Goal: Information Seeking & Learning: Learn about a topic

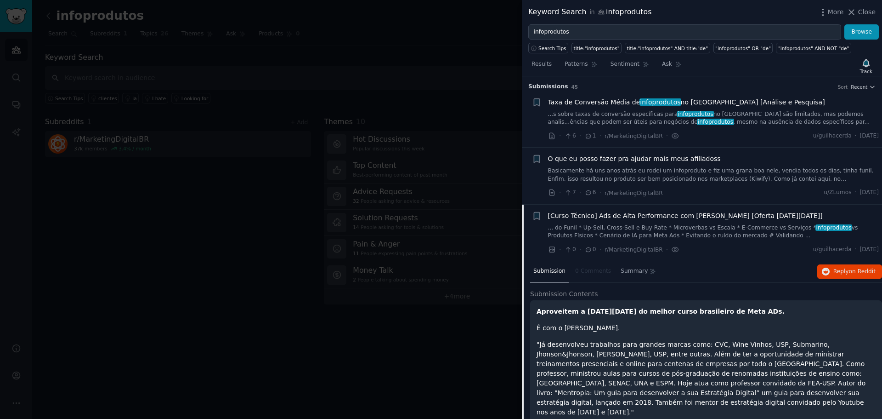
scroll to position [128, 0]
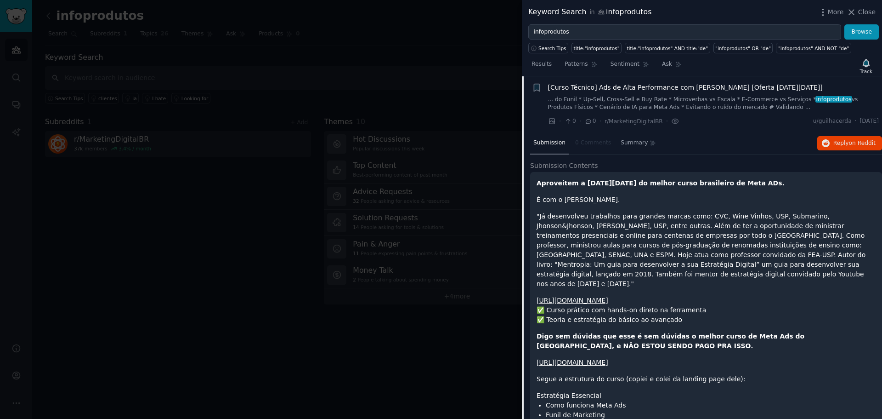
click at [873, 13] on span "Close" at bounding box center [867, 12] width 17 height 10
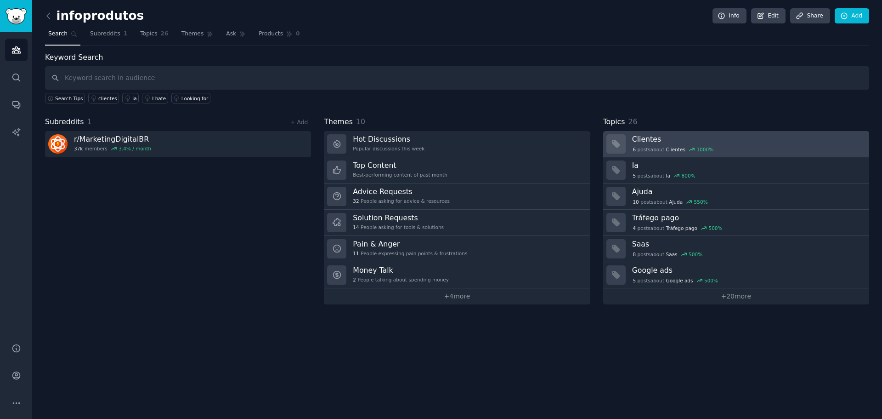
click at [729, 144] on div "6 post s about Clientes 1000 %" at bounding box center [747, 149] width 231 height 10
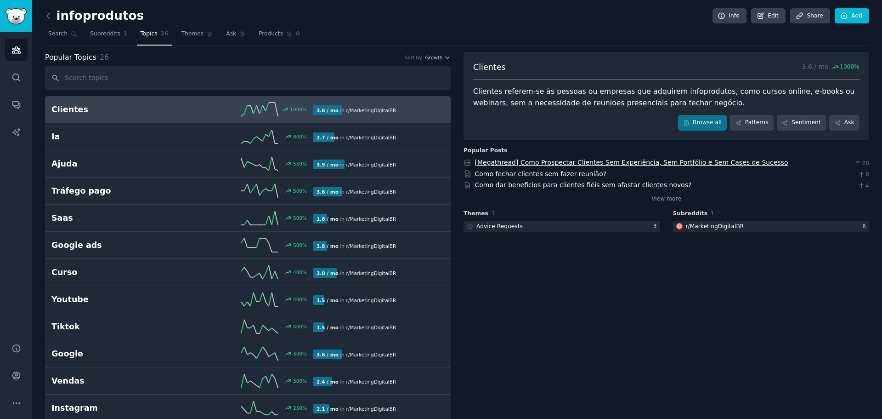
click at [587, 160] on link "[Megathread] Como Prospectar Clientes Sem Experiência, Sem Portfólio e Sem Case…" at bounding box center [631, 162] width 313 height 7
click at [52, 12] on icon at bounding box center [49, 16] width 10 height 10
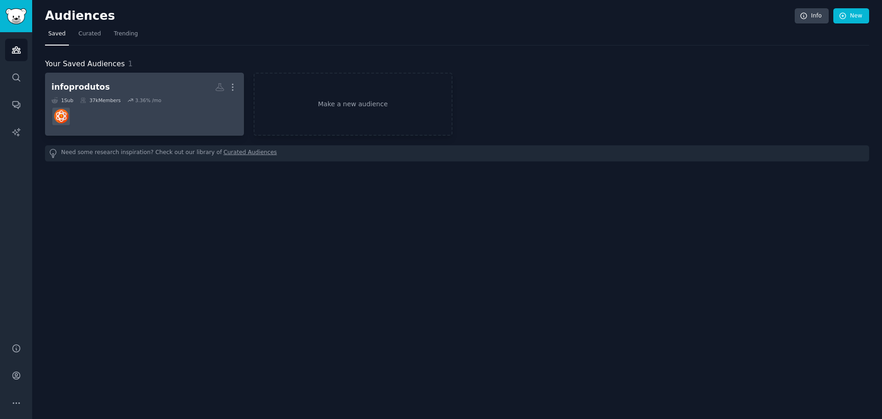
click at [190, 115] on dd at bounding box center [144, 116] width 186 height 26
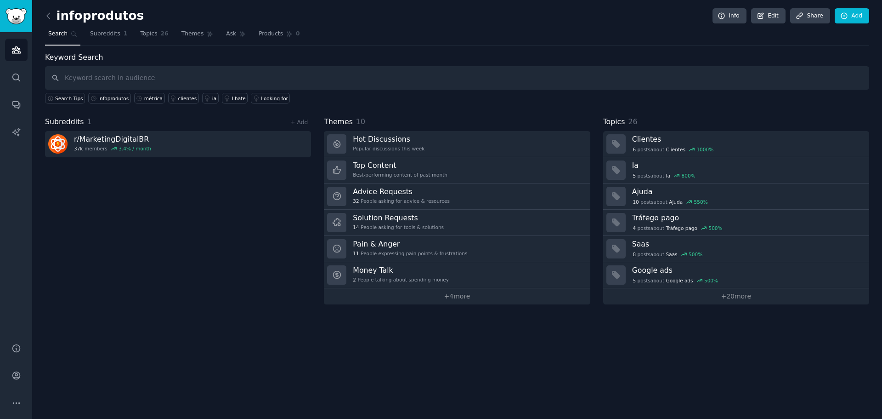
click at [125, 74] on input "text" at bounding box center [457, 77] width 825 height 23
click at [773, 13] on link "Edit" at bounding box center [768, 16] width 34 height 16
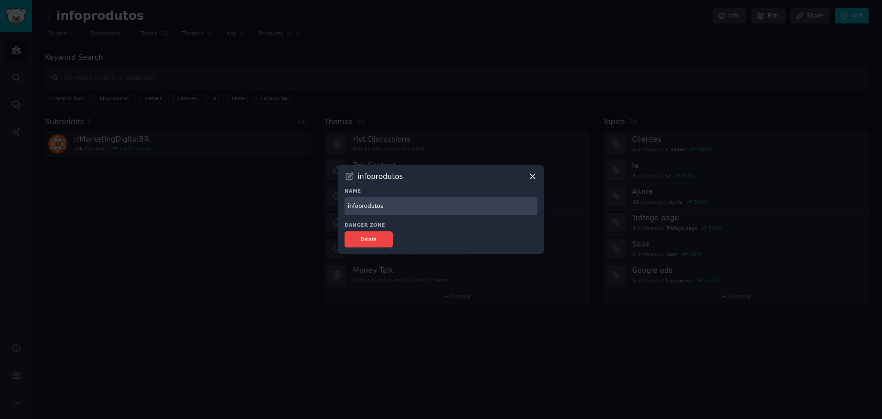
click at [438, 207] on input "infoprodutos" at bounding box center [441, 206] width 193 height 18
click at [527, 176] on div "infoprodutos" at bounding box center [441, 176] width 193 height 10
click at [534, 176] on icon at bounding box center [532, 176] width 5 height 5
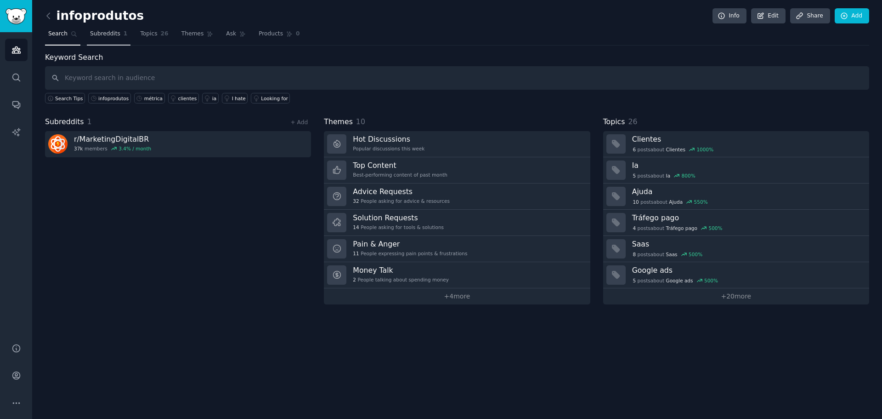
click at [103, 33] on span "Subreddits" at bounding box center [105, 34] width 30 height 8
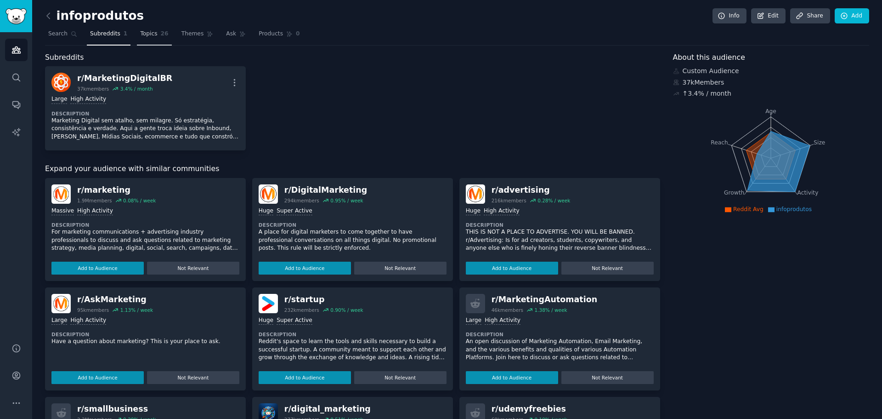
click at [161, 36] on span "26" at bounding box center [165, 34] width 8 height 8
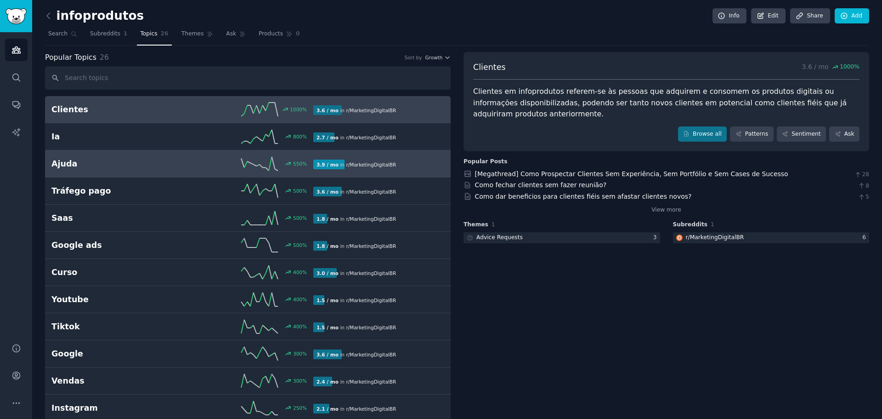
click at [65, 170] on div "Ajuda 550 % 3.9 / mo in r/ MarketingDigitalBR" at bounding box center [247, 164] width 393 height 14
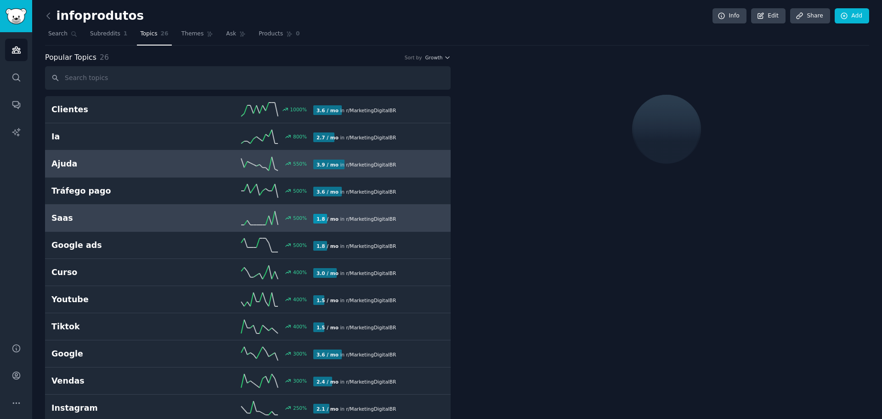
click at [69, 230] on link "Saas 500 % 1.8 / mo in r/ MarketingDigitalBR" at bounding box center [248, 218] width 406 height 27
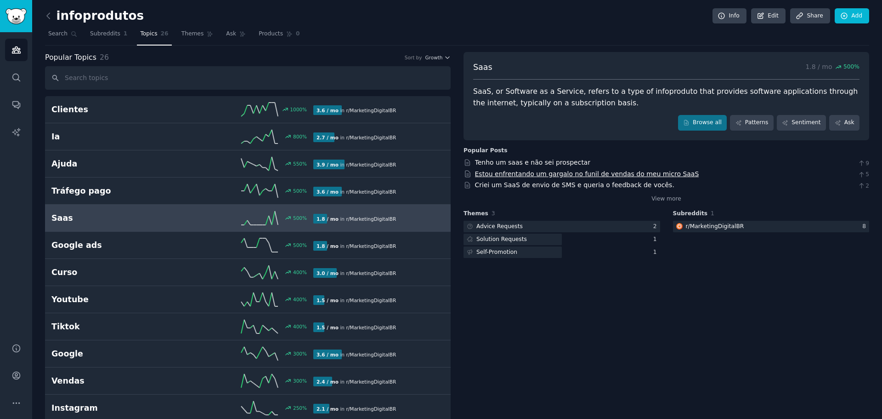
click at [517, 174] on link "Estou enfrentando um gargalo no funil de vendas do meu micro SaaS" at bounding box center [587, 173] width 224 height 7
